Goal: Task Accomplishment & Management: Use online tool/utility

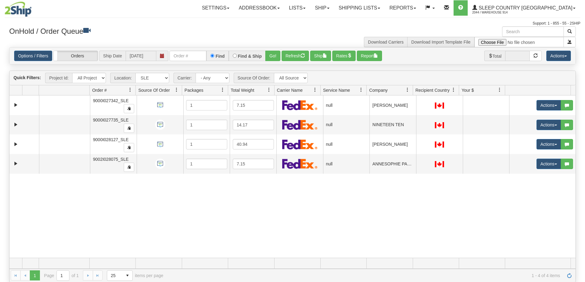
select select "7603"
click at [28, 12] on img at bounding box center [18, 9] width 27 height 15
click at [334, 7] on link "Ship" at bounding box center [322, 7] width 24 height 15
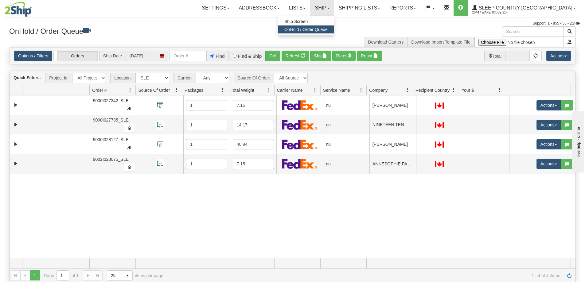
click at [327, 29] on span "OnHold / Order Queue" at bounding box center [305, 29] width 43 height 5
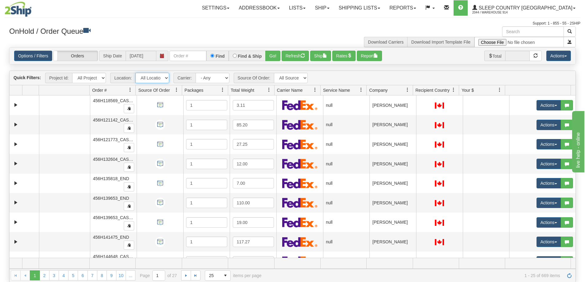
click at [149, 79] on select "All Locations 914 9009 [GEOGRAPHIC_DATA] SLE BEDDN ZINUC" at bounding box center [152, 78] width 34 height 10
select select "7603"
click at [135, 73] on select "All Locations 914 9009 [GEOGRAPHIC_DATA] SLE BEDDN ZINUC" at bounding box center [152, 78] width 34 height 10
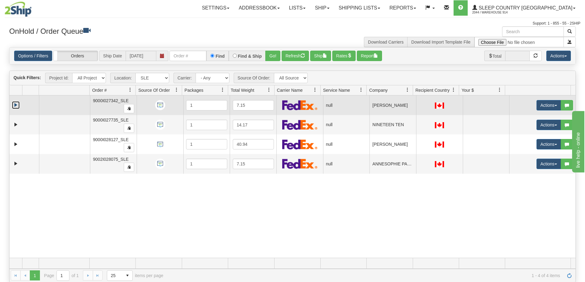
click at [16, 105] on link "Expand" at bounding box center [16, 105] width 8 height 8
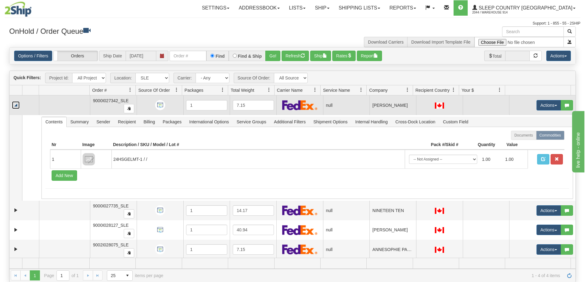
click at [16, 105] on link "Collapse" at bounding box center [16, 105] width 8 height 8
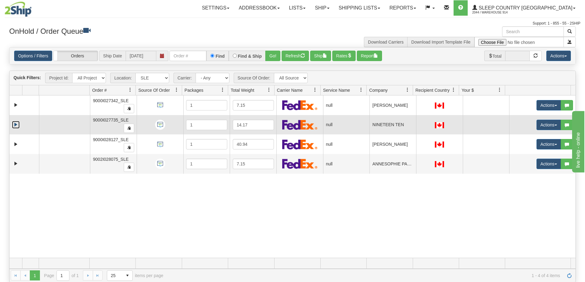
click at [15, 127] on link "Expand" at bounding box center [16, 125] width 8 height 8
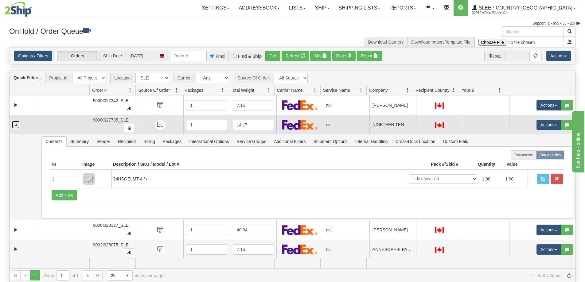
click at [15, 126] on link "Collapse" at bounding box center [16, 125] width 8 height 8
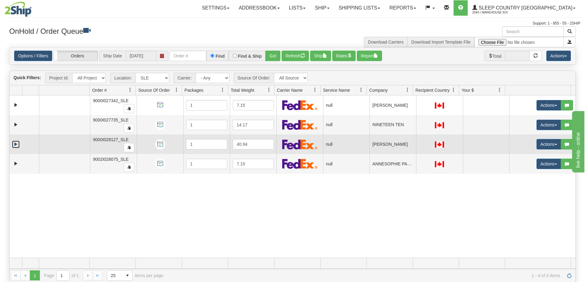
click at [14, 142] on link "Expand" at bounding box center [16, 145] width 8 height 8
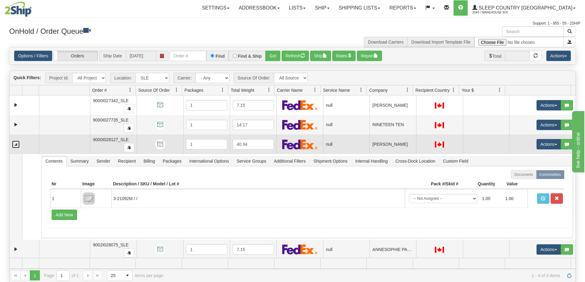
click at [14, 142] on link "Collapse" at bounding box center [16, 145] width 8 height 8
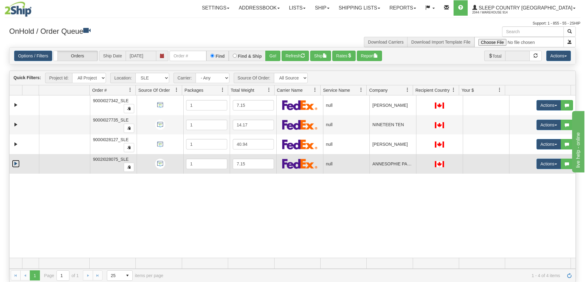
click at [14, 164] on link "Expand" at bounding box center [16, 164] width 8 height 8
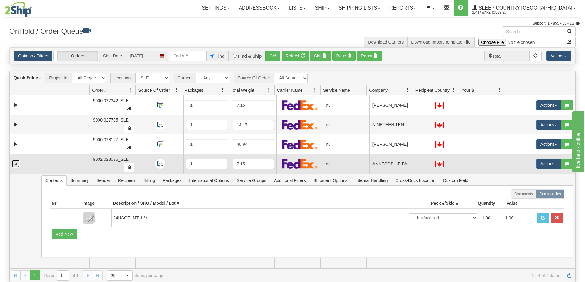
click at [14, 164] on link "Collapse" at bounding box center [16, 164] width 8 height 8
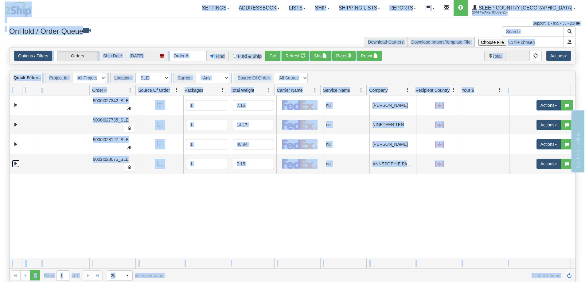
click at [12, 160] on link "Expand" at bounding box center [16, 164] width 8 height 8
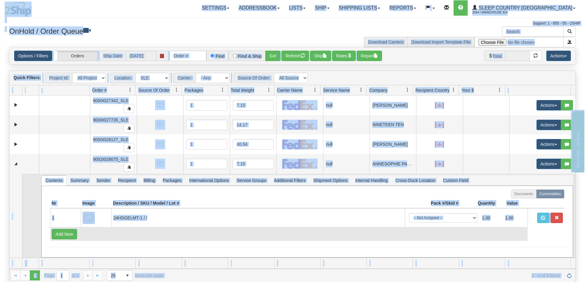
click at [290, 231] on td "Add New" at bounding box center [288, 234] width 477 height 14
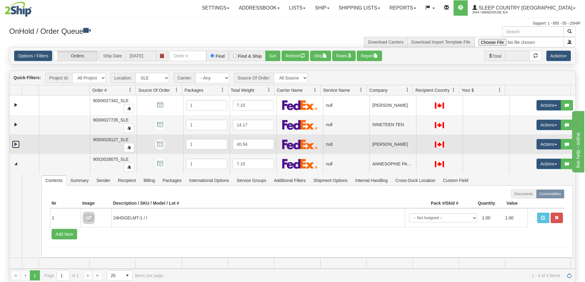
click at [14, 144] on link "Expand" at bounding box center [16, 145] width 8 height 8
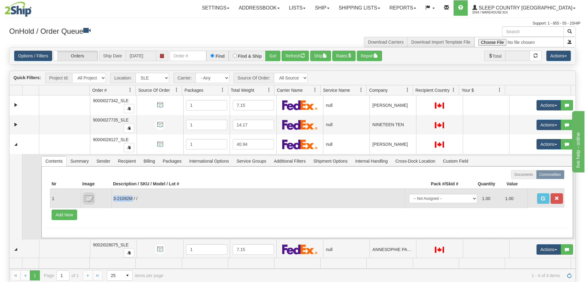
drag, startPoint x: 132, startPoint y: 199, endPoint x: 114, endPoint y: 197, distance: 17.9
click at [114, 197] on td "3-21092M / /" at bounding box center [257, 198] width 293 height 19
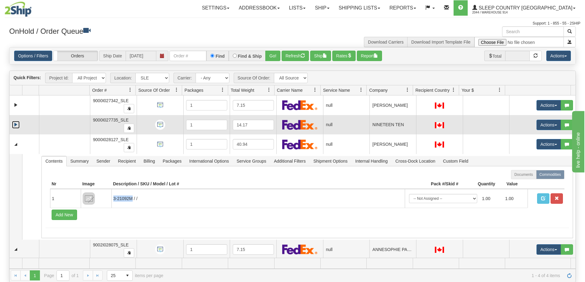
click at [16, 126] on link "Expand" at bounding box center [16, 125] width 8 height 8
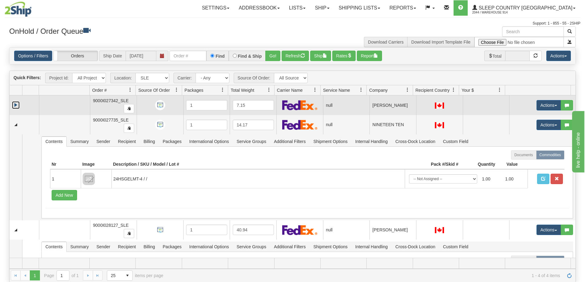
click at [16, 105] on link "Expand" at bounding box center [16, 105] width 8 height 8
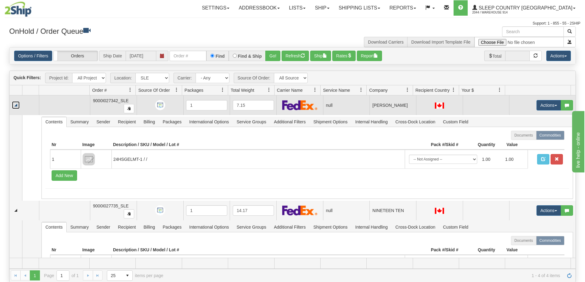
click at [16, 105] on link "Collapse" at bounding box center [16, 105] width 8 height 8
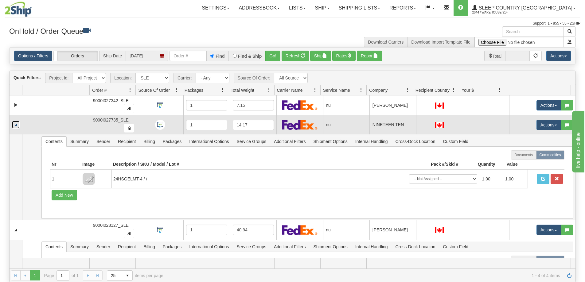
click at [16, 123] on link "Collapse" at bounding box center [16, 125] width 8 height 8
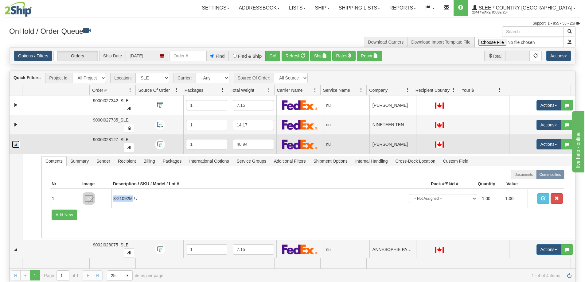
click at [16, 144] on link "Collapse" at bounding box center [16, 145] width 8 height 8
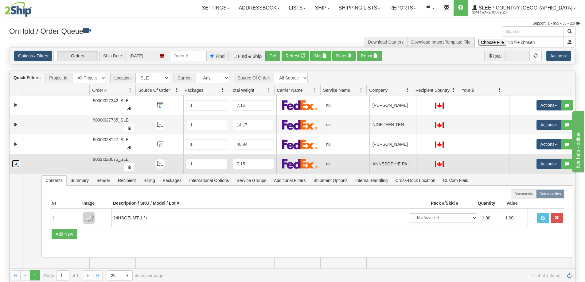
click at [17, 163] on link "Collapse" at bounding box center [16, 164] width 8 height 8
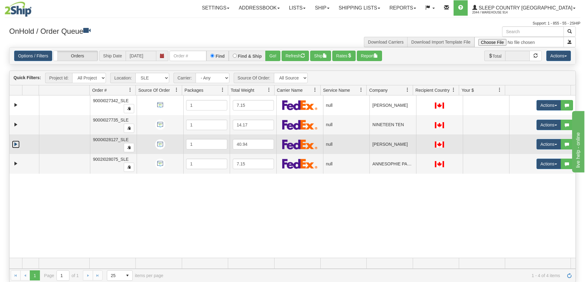
click at [13, 143] on link "Expand" at bounding box center [16, 145] width 8 height 8
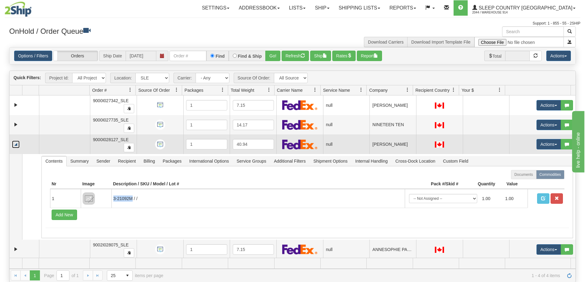
click at [15, 145] on link "Collapse" at bounding box center [16, 145] width 8 height 8
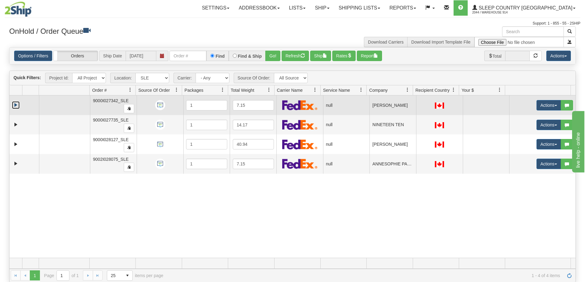
click at [14, 105] on link "Expand" at bounding box center [16, 105] width 8 height 8
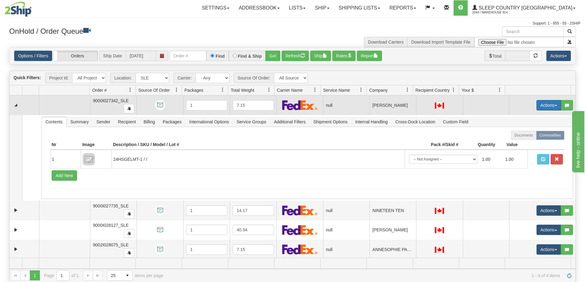
click at [538, 104] on button "Actions" at bounding box center [548, 105] width 25 height 10
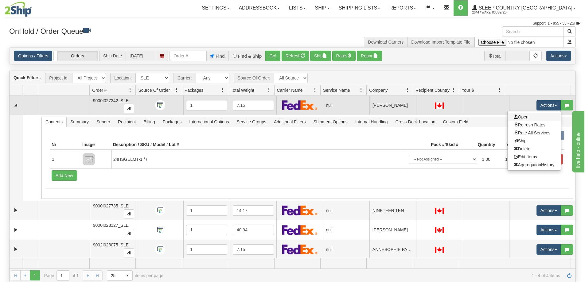
click at [536, 116] on link "Open" at bounding box center [533, 117] width 53 height 8
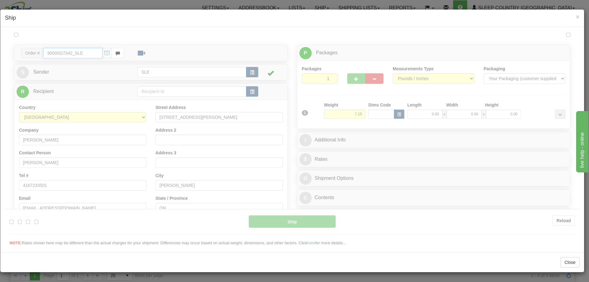
type input "18:19"
type input "16:00"
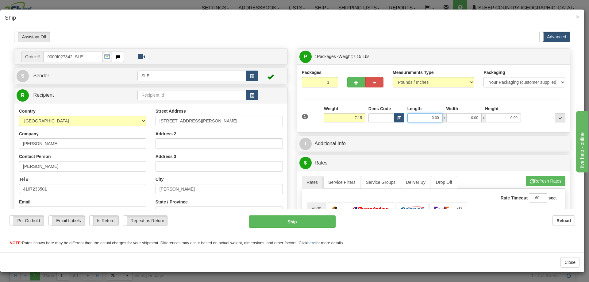
drag, startPoint x: 426, startPoint y: 117, endPoint x: 463, endPoint y: 113, distance: 37.0
click at [463, 113] on div "0.00 x 0.00 x 0.00" at bounding box center [465, 117] width 114 height 9
type input "20.00"
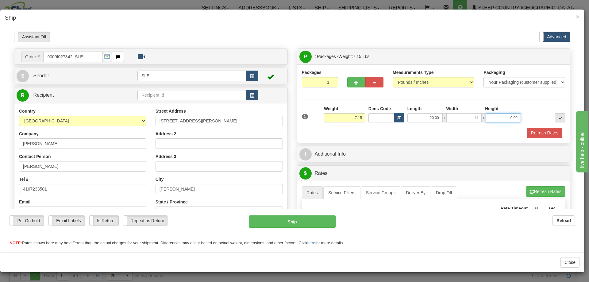
type input "11.00"
click at [533, 135] on button "Refresh Rates" at bounding box center [544, 132] width 35 height 10
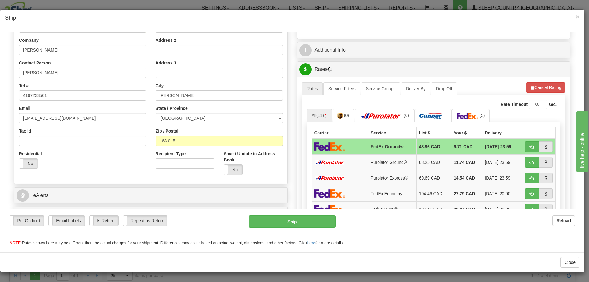
scroll to position [92, 0]
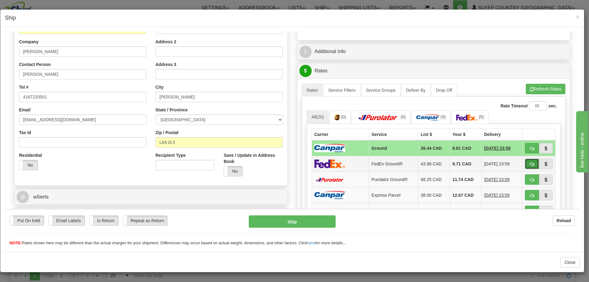
click at [530, 163] on span "button" at bounding box center [532, 164] width 4 height 4
type input "92"
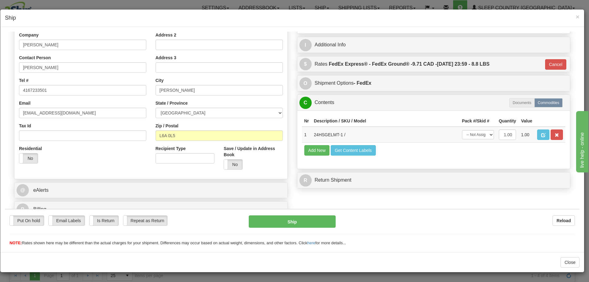
scroll to position [105, 0]
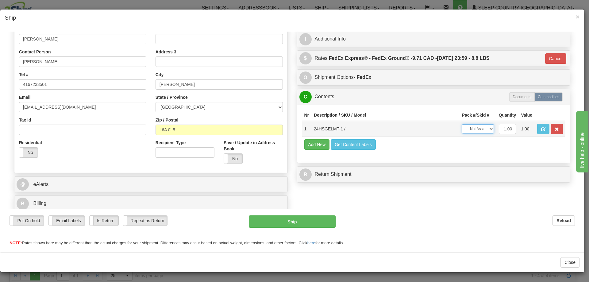
click at [468, 128] on select "-- Not Assigned -- Package 1" at bounding box center [478, 128] width 32 height 9
select select "0"
click at [462, 124] on select "-- Not Assigned -- Package 1" at bounding box center [478, 128] width 32 height 9
click at [322, 221] on button "Ship" at bounding box center [292, 221] width 87 height 12
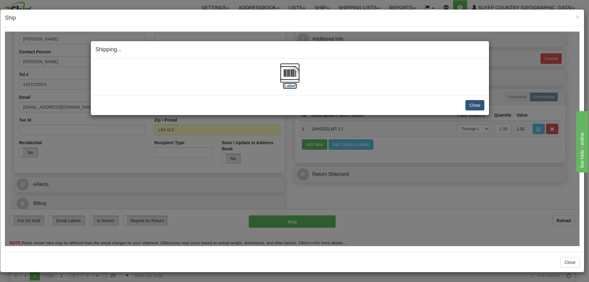
click at [291, 87] on label "[Label]" at bounding box center [290, 86] width 14 height 6
click at [476, 102] on button "Close" at bounding box center [475, 105] width 19 height 10
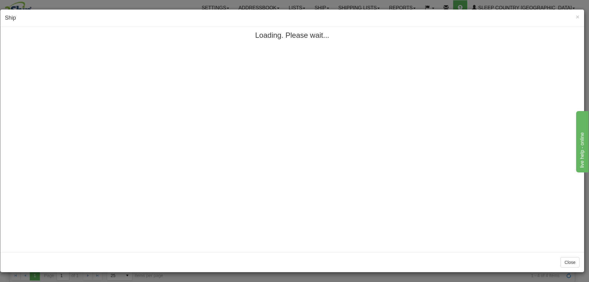
scroll to position [0, 0]
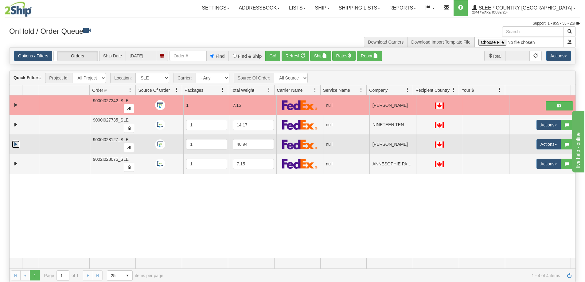
click at [16, 144] on link "Expand" at bounding box center [16, 145] width 8 height 8
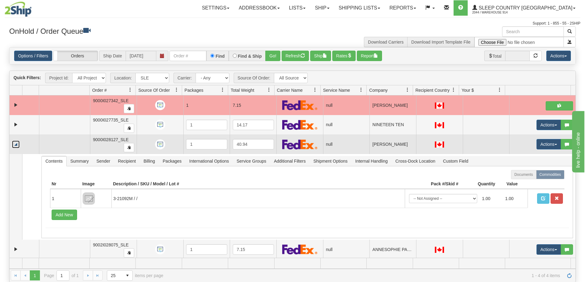
click at [15, 143] on link "Collapse" at bounding box center [16, 145] width 8 height 8
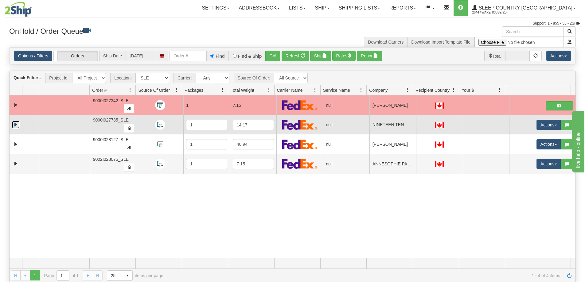
click at [14, 124] on link "Expand" at bounding box center [16, 125] width 8 height 8
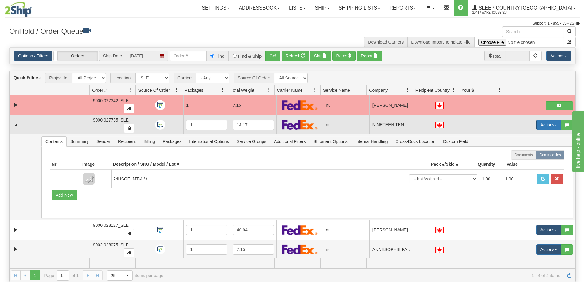
click at [542, 125] on button "Actions" at bounding box center [548, 125] width 25 height 10
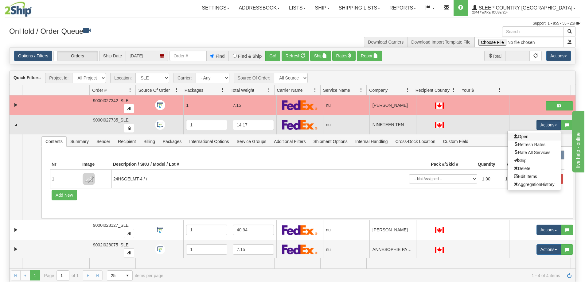
click at [539, 137] on link "Open" at bounding box center [533, 137] width 53 height 8
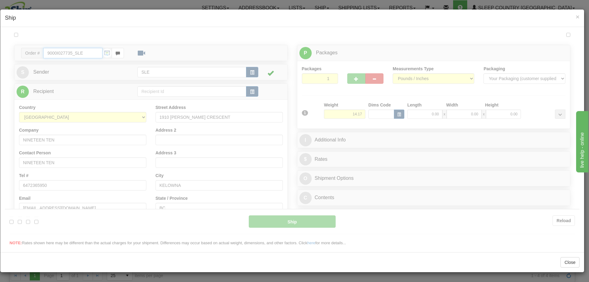
type input "18:20"
type input "16:00"
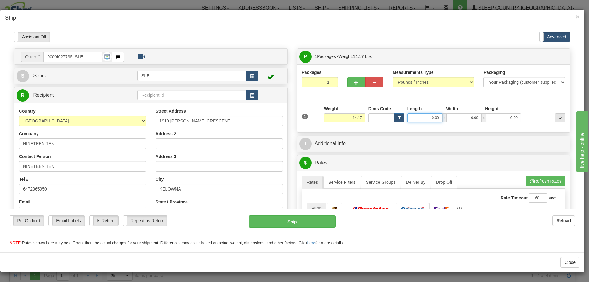
click at [419, 115] on input "0.00" at bounding box center [425, 117] width 35 height 9
type input "20.00"
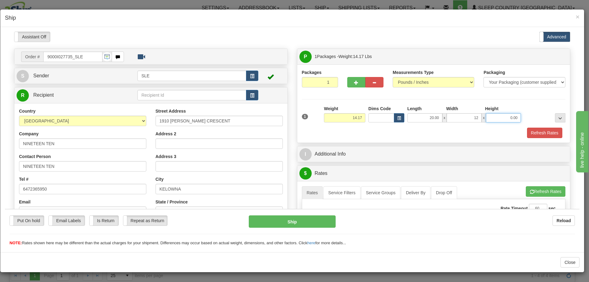
type input "12.00"
click at [538, 134] on button "Refresh Rates" at bounding box center [544, 132] width 35 height 10
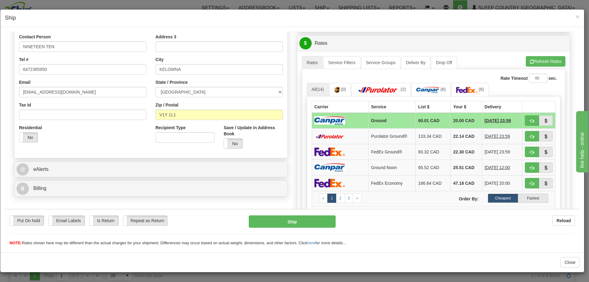
scroll to position [123, 0]
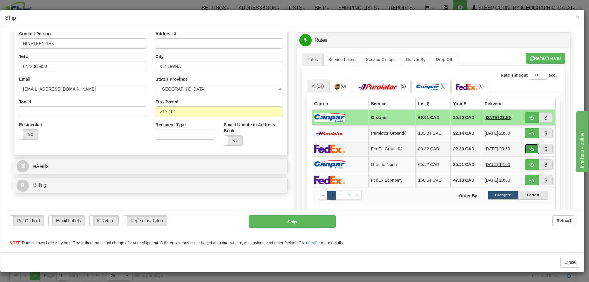
click at [530, 148] on span "button" at bounding box center [532, 149] width 4 height 4
type input "92"
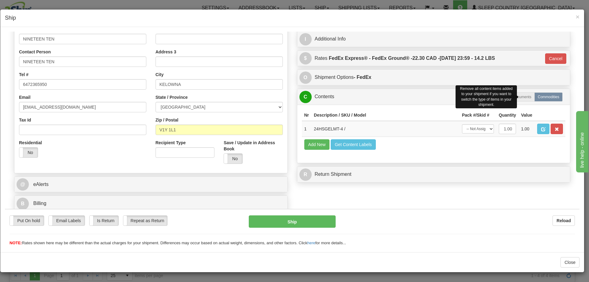
scroll to position [105, 0]
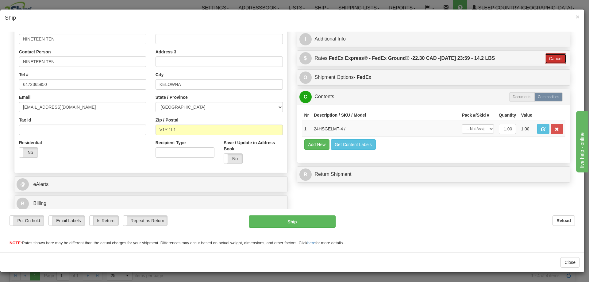
click at [548, 55] on button "Cancel" at bounding box center [555, 58] width 21 height 10
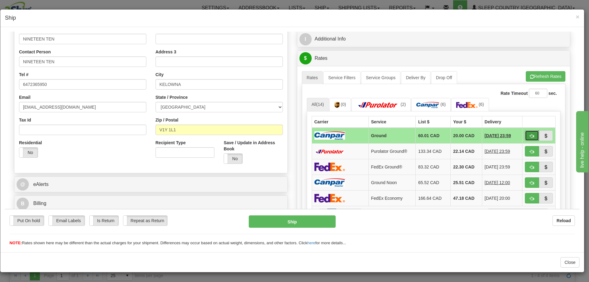
click at [530, 135] on span "button" at bounding box center [532, 136] width 4 height 4
type input "1"
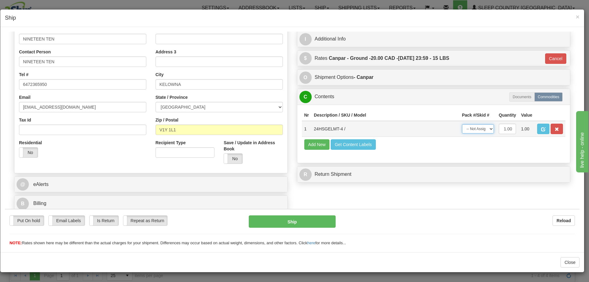
click at [480, 129] on select "-- Not Assigned -- Package 1" at bounding box center [478, 128] width 32 height 9
select select "0"
click at [462, 124] on select "-- Not Assigned -- Package 1" at bounding box center [478, 128] width 32 height 9
click at [284, 221] on button "Ship" at bounding box center [292, 221] width 87 height 12
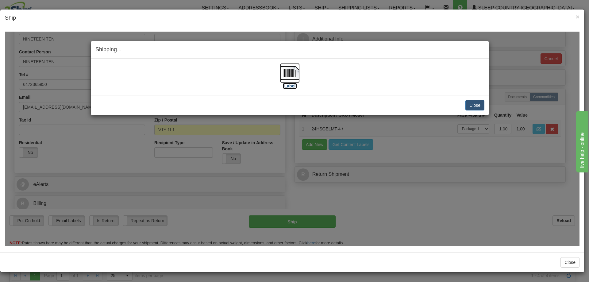
click at [288, 83] on label "[Label]" at bounding box center [290, 86] width 14 height 6
click at [470, 103] on button "Close" at bounding box center [475, 105] width 19 height 10
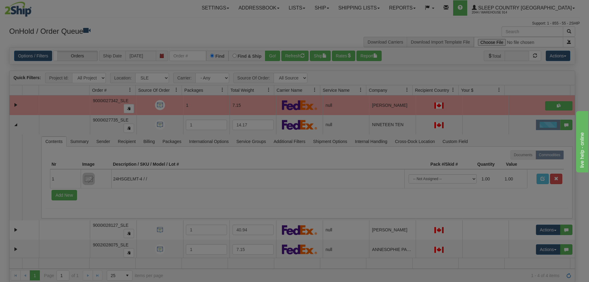
scroll to position [0, 0]
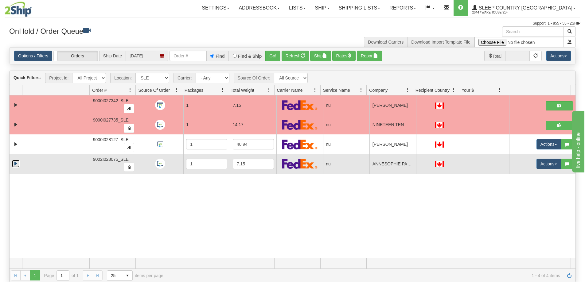
click at [14, 163] on link "Expand" at bounding box center [16, 164] width 8 height 8
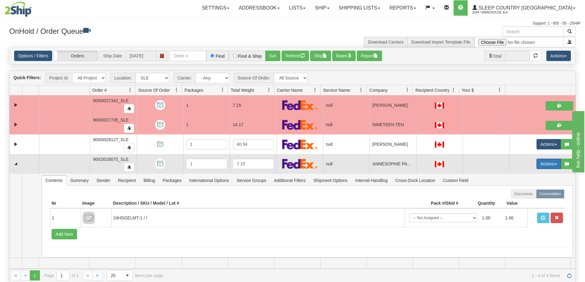
click at [537, 161] on button "Actions" at bounding box center [548, 164] width 25 height 10
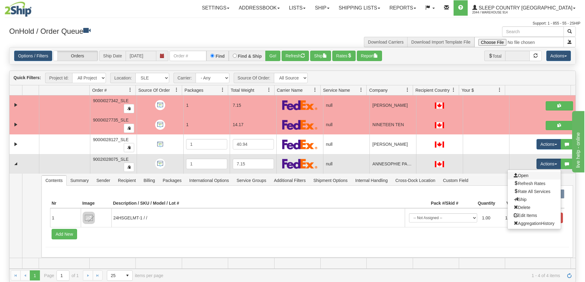
click at [534, 177] on link "Open" at bounding box center [533, 176] width 53 height 8
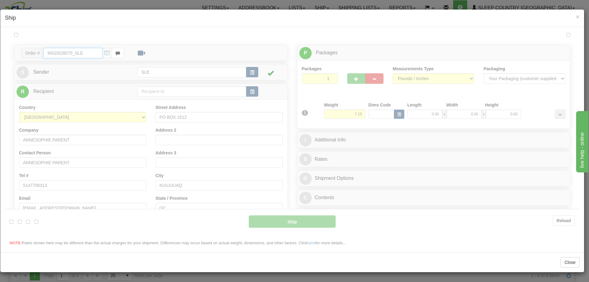
type input "18:23"
type input "16:00"
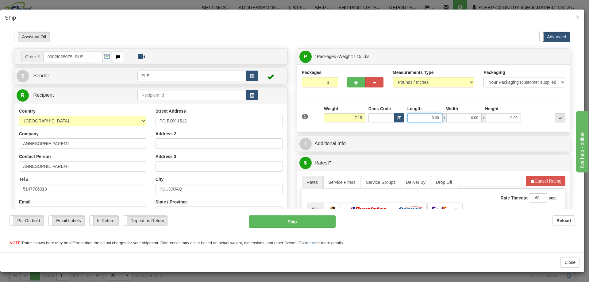
drag, startPoint x: 418, startPoint y: 116, endPoint x: 439, endPoint y: 118, distance: 21.8
click at [439, 118] on div "0.00 x 0.00 x 0.00" at bounding box center [465, 117] width 114 height 9
type input "20.00"
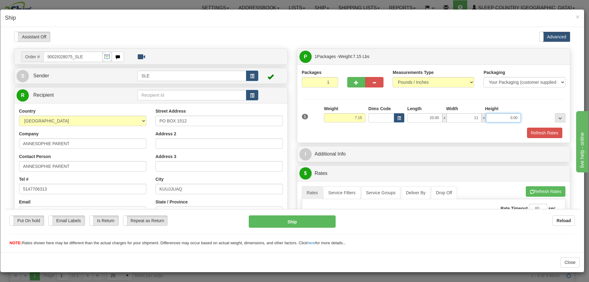
type input "11.00"
click at [535, 128] on button "Refresh Rates" at bounding box center [544, 132] width 35 height 10
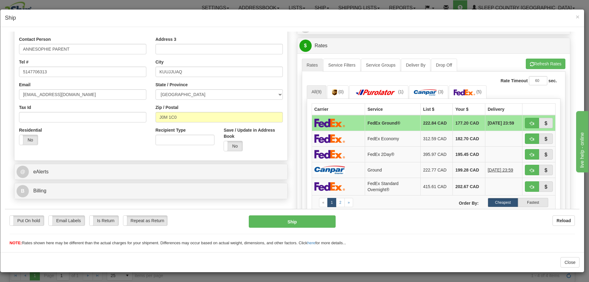
scroll to position [123, 0]
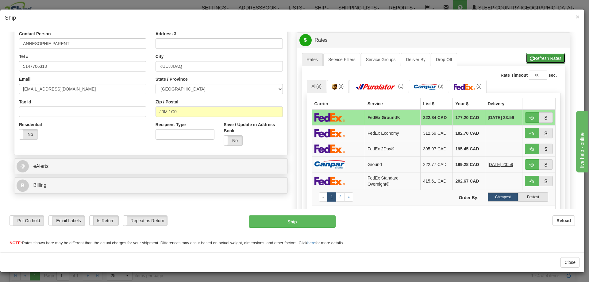
click at [529, 59] on button "Refresh Rates" at bounding box center [546, 58] width 40 height 10
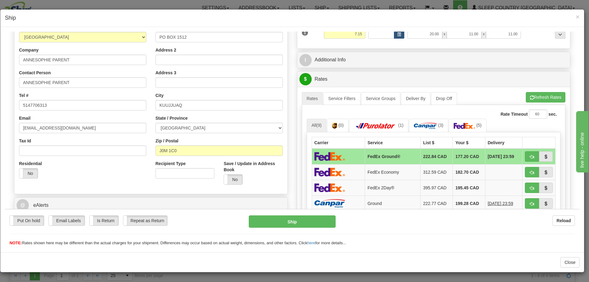
scroll to position [92, 0]
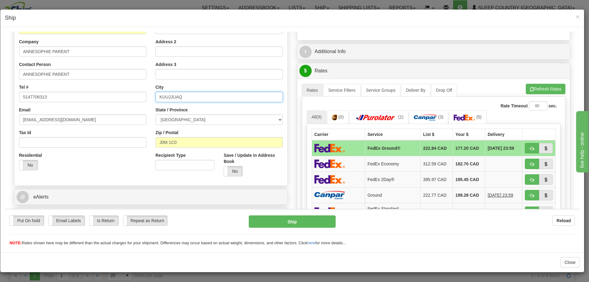
drag, startPoint x: 184, startPoint y: 97, endPoint x: 145, endPoint y: 96, distance: 38.7
click at [145, 96] on div "Country [GEOGRAPHIC_DATA] [GEOGRAPHIC_DATA] [GEOGRAPHIC_DATA] [GEOGRAPHIC_DATA]…" at bounding box center [150, 98] width 273 height 165
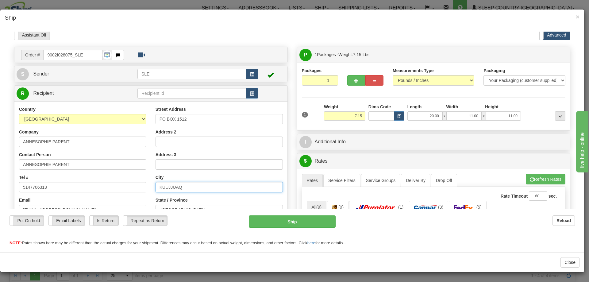
scroll to position [0, 0]
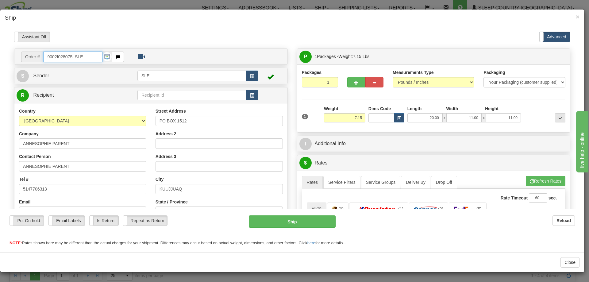
drag, startPoint x: 72, startPoint y: 56, endPoint x: 46, endPoint y: 56, distance: 25.5
click at [46, 56] on input "9002I028075_SLE" at bounding box center [72, 56] width 59 height 10
click at [567, 265] on button "Close" at bounding box center [570, 262] width 19 height 10
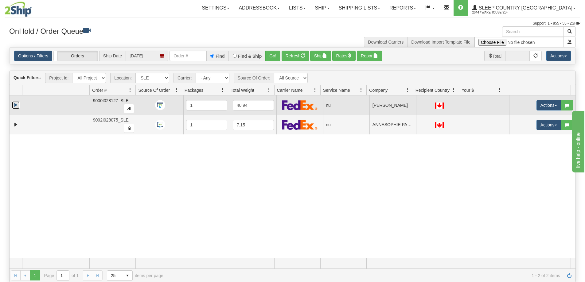
click at [17, 105] on link "Expand" at bounding box center [16, 105] width 8 height 8
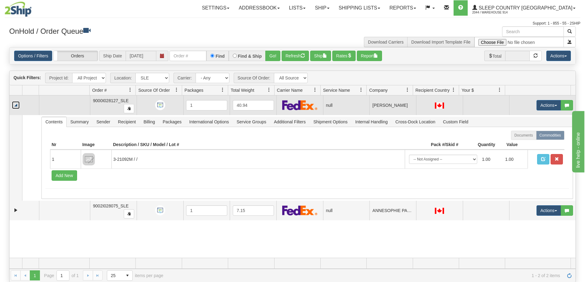
click at [17, 105] on link "Collapse" at bounding box center [16, 105] width 8 height 8
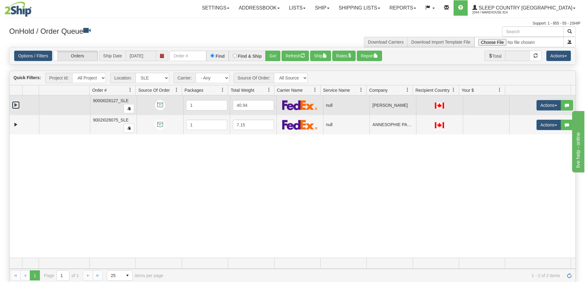
click at [16, 104] on link "Expand" at bounding box center [16, 105] width 8 height 8
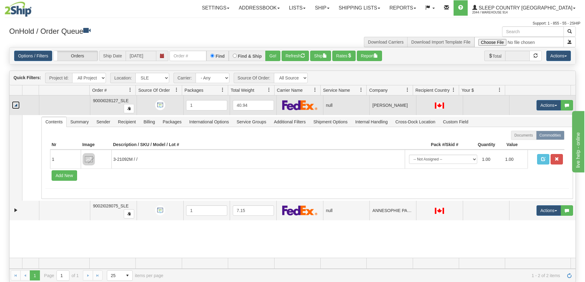
click at [16, 103] on link "Collapse" at bounding box center [16, 105] width 8 height 8
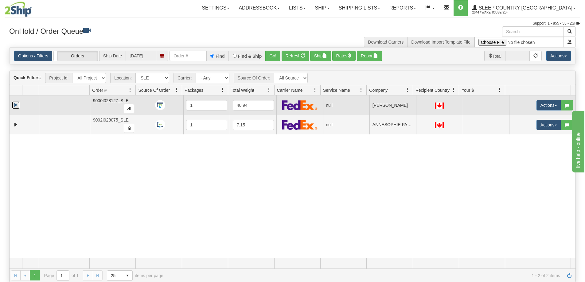
click at [17, 103] on link "Expand" at bounding box center [16, 105] width 8 height 8
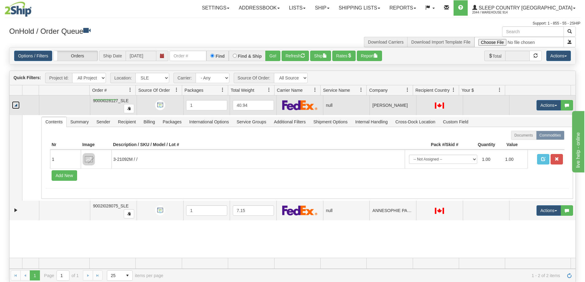
drag, startPoint x: 117, startPoint y: 100, endPoint x: 94, endPoint y: 99, distance: 22.7
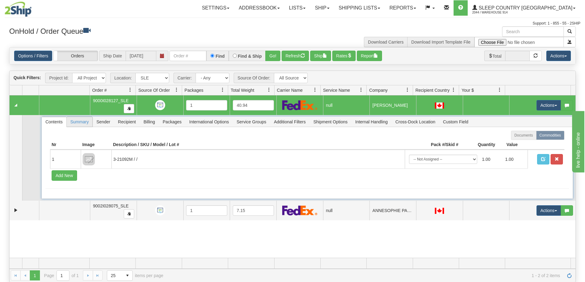
click at [81, 120] on span "Summary" at bounding box center [80, 122] width 26 height 10
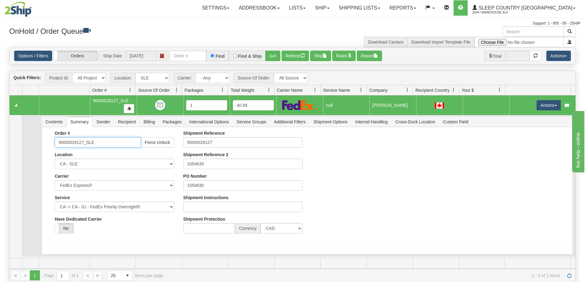
drag, startPoint x: 83, startPoint y: 141, endPoint x: 56, endPoint y: 140, distance: 26.7
click at [56, 140] on input "9000I028127_SLE" at bounding box center [98, 142] width 86 height 10
click at [62, 124] on span "Contents" at bounding box center [54, 122] width 25 height 10
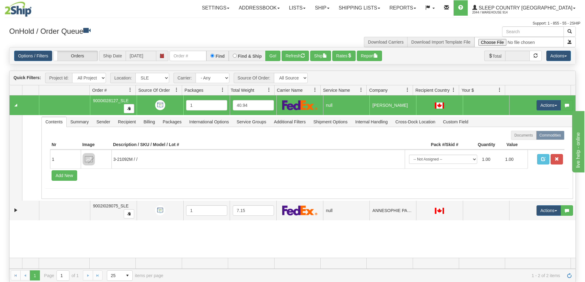
click at [19, 11] on img at bounding box center [18, 9] width 27 height 15
